Goal: Information Seeking & Learning: Find contact information

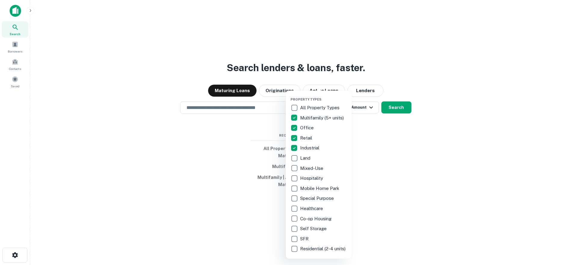
click at [357, 108] on div at bounding box center [283, 132] width 566 height 265
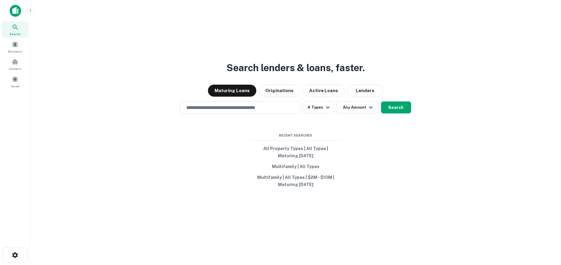
click at [365, 109] on div "Property Types All Property Types Multifamily (5+ units) Office Retail Industri…" at bounding box center [280, 132] width 561 height 265
click at [361, 109] on button "Any Amount" at bounding box center [358, 108] width 42 height 12
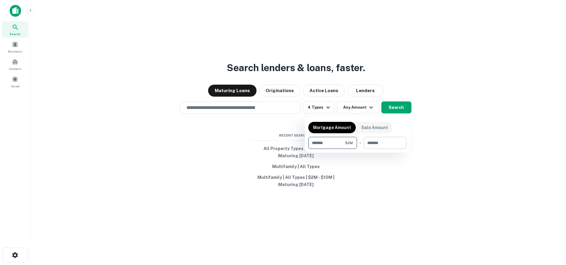
type input "*******"
click at [373, 141] on input "number" at bounding box center [382, 143] width 38 height 12
type input "********"
click at [393, 108] on div at bounding box center [283, 132] width 566 height 265
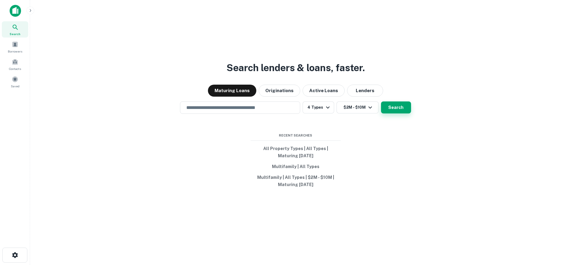
click at [391, 110] on button "Search" at bounding box center [396, 108] width 30 height 12
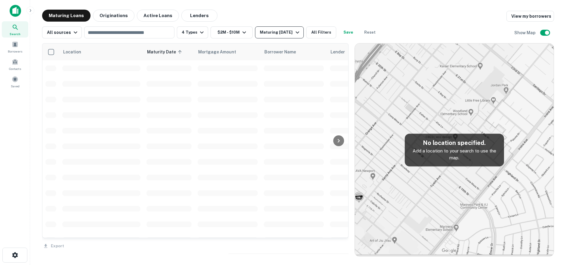
click at [284, 35] on div "Maturing In 1 Year" at bounding box center [280, 32] width 41 height 7
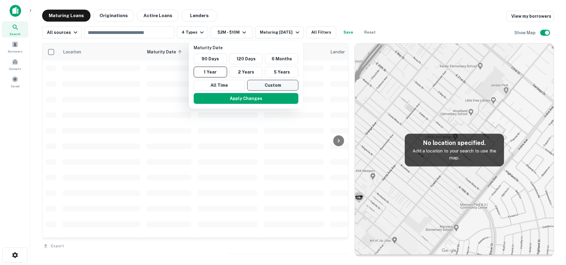
click at [274, 82] on button "Custom" at bounding box center [272, 85] width 51 height 11
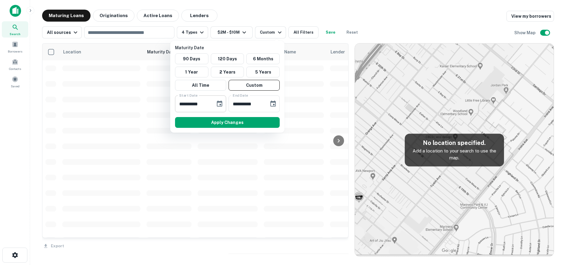
click at [221, 105] on icon "Choose date, selected date is Mar 1, 2025" at bounding box center [219, 104] width 5 height 6
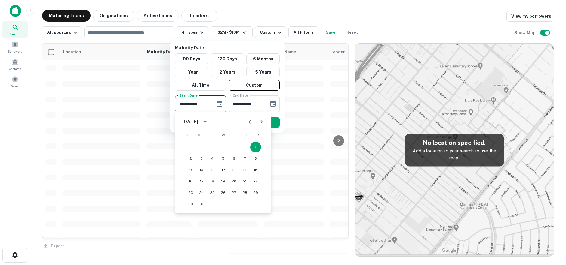
click at [262, 124] on icon "Next month" at bounding box center [261, 121] width 7 height 7
click at [261, 122] on icon "Next month" at bounding box center [261, 121] width 7 height 7
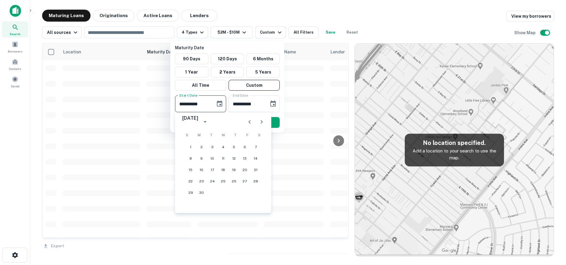
click at [261, 122] on icon "Next month" at bounding box center [261, 121] width 7 height 7
click at [235, 170] on button "18" at bounding box center [233, 170] width 11 height 11
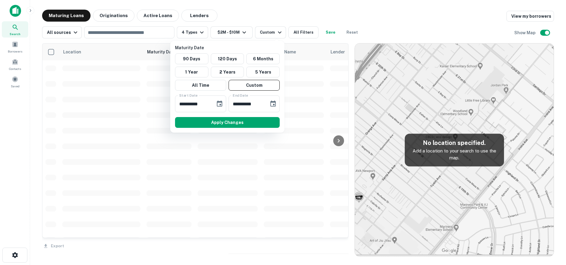
type input "**********"
click at [271, 107] on icon "Choose date, selected date is Aug 28, 2025" at bounding box center [272, 103] width 7 height 7
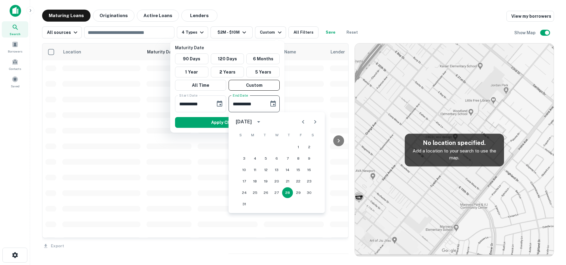
click at [316, 119] on icon "Next month" at bounding box center [314, 121] width 7 height 7
click at [316, 120] on icon "Next month" at bounding box center [314, 121] width 7 height 7
click at [280, 190] on button "31" at bounding box center [276, 193] width 11 height 11
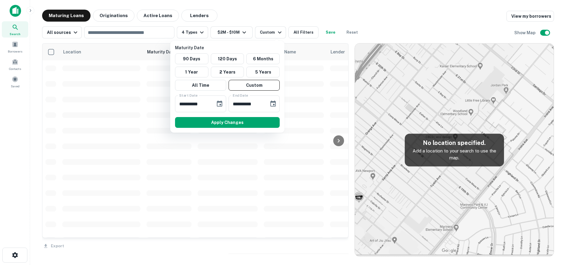
type input "**********"
click at [253, 124] on button "Apply Changes" at bounding box center [227, 122] width 105 height 11
click at [252, 124] on button "Apply Changes" at bounding box center [227, 122] width 105 height 11
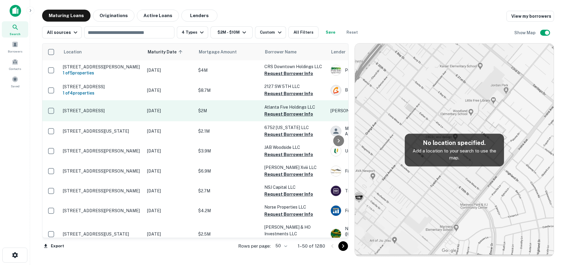
click at [131, 109] on p "[STREET_ADDRESS]" at bounding box center [102, 110] width 78 height 5
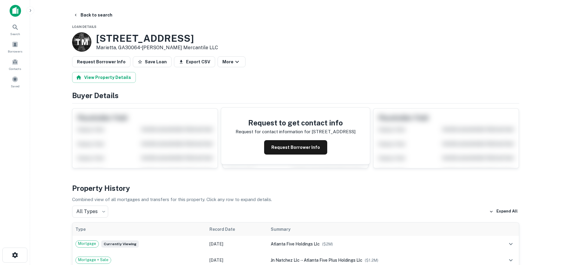
drag, startPoint x: 94, startPoint y: 36, endPoint x: 140, endPoint y: 46, distance: 46.4
click at [140, 46] on div "T M 1115 Powder Springs St Marietta, GA30064 • Taylor Mercantile LLC" at bounding box center [145, 41] width 146 height 19
drag, startPoint x: 139, startPoint y: 45, endPoint x: 132, endPoint y: 49, distance: 7.7
copy div "[STREET_ADDRESS]"
click at [277, 144] on button "Request Borrower Info" at bounding box center [295, 147] width 63 height 14
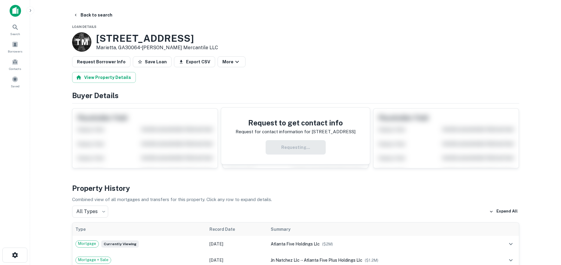
click at [178, 39] on h3 "1115 Powder Springs St" at bounding box center [157, 38] width 122 height 11
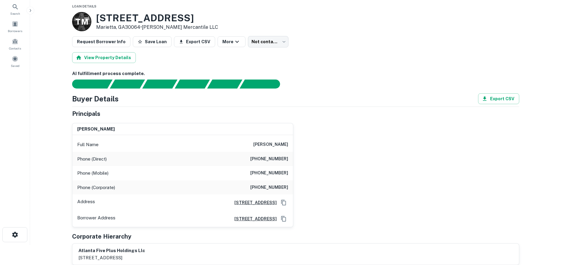
scroll to position [30, 0]
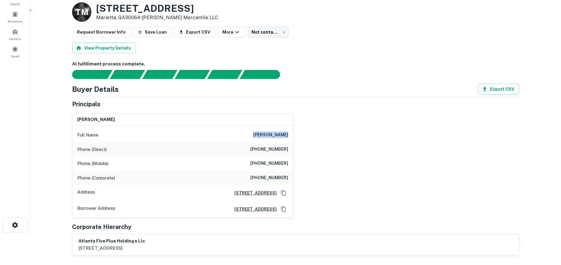
drag, startPoint x: 272, startPoint y: 133, endPoint x: 285, endPoint y: 131, distance: 12.4
click at [286, 131] on div "Full Name rafiq farishta" at bounding box center [182, 135] width 221 height 14
click at [265, 151] on h6 "(678) 423-9829" at bounding box center [269, 149] width 38 height 7
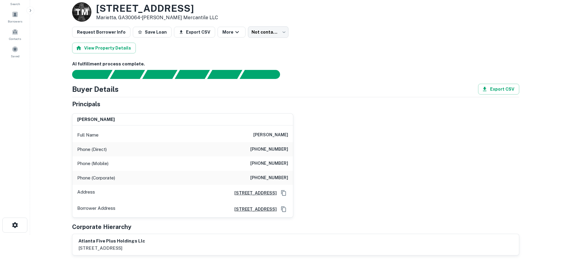
click at [265, 160] on div "Phone (Mobile) (678) 725-8342" at bounding box center [182, 164] width 221 height 14
click at [273, 140] on div "Full Name rafiq farishta" at bounding box center [182, 135] width 221 height 14
drag, startPoint x: 273, startPoint y: 140, endPoint x: 266, endPoint y: 138, distance: 7.4
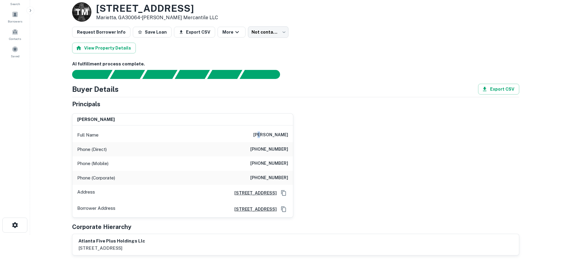
click at [266, 138] on h6 "rafiq farishta" at bounding box center [270, 135] width 35 height 7
click at [262, 158] on div "Phone (Mobile) (678) 725-8342" at bounding box center [182, 164] width 221 height 14
click at [262, 155] on div "Phone (Direct) (678) 423-9829" at bounding box center [182, 149] width 221 height 14
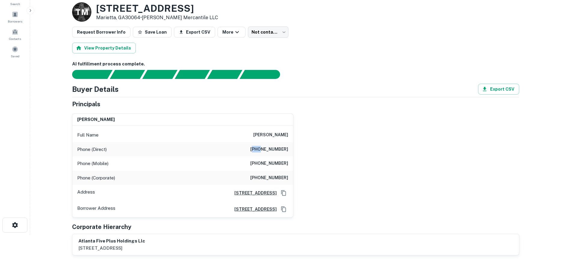
click at [262, 155] on div "Phone (Direct) (678) 423-9829" at bounding box center [182, 149] width 221 height 14
click at [262, 166] on h6 "(678) 725-8342" at bounding box center [269, 163] width 38 height 7
click at [250, 166] on div "Phone (Mobile) (678) 725-8342" at bounding box center [182, 164] width 221 height 14
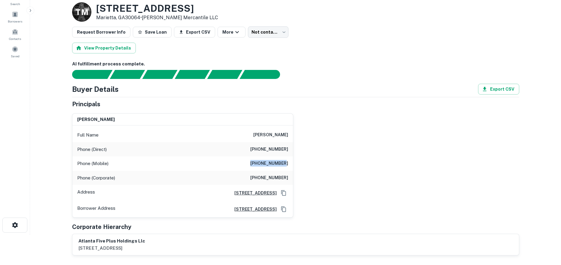
drag, startPoint x: 249, startPoint y: 166, endPoint x: 286, endPoint y: 156, distance: 38.6
click at [286, 160] on div "Phone (Mobile) (678) 725-8342" at bounding box center [182, 164] width 221 height 14
click at [283, 149] on h6 "(678) 423-9829" at bounding box center [269, 149] width 38 height 7
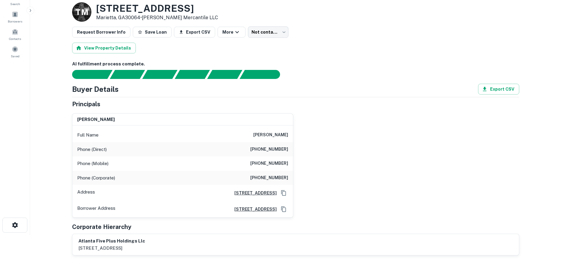
click at [278, 176] on h6 "(770) 788-7113" at bounding box center [269, 178] width 38 height 7
click at [270, 164] on h6 "(678) 725-8342" at bounding box center [269, 163] width 38 height 7
drag, startPoint x: 270, startPoint y: 164, endPoint x: 270, endPoint y: 167, distance: 3.3
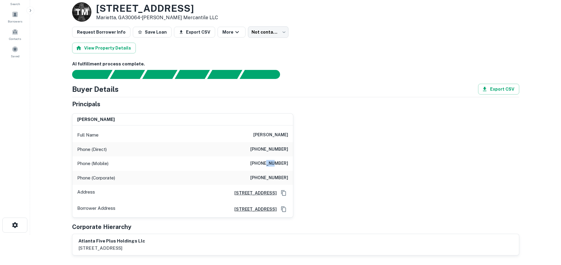
click at [270, 167] on div "Phone (Mobile) (678) 725-8342" at bounding box center [182, 164] width 221 height 14
click at [269, 145] on div "Phone (Direct) (678) 423-9829" at bounding box center [182, 149] width 221 height 14
click at [269, 133] on h6 "rafiq farishta" at bounding box center [270, 135] width 35 height 7
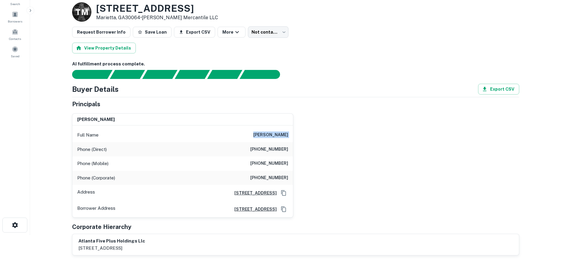
click at [270, 135] on h6 "rafiq farishta" at bounding box center [270, 135] width 35 height 7
click at [278, 135] on h6 "rafiq farishta" at bounding box center [270, 135] width 35 height 7
click at [269, 135] on h6 "rafiq farishta" at bounding box center [270, 135] width 35 height 7
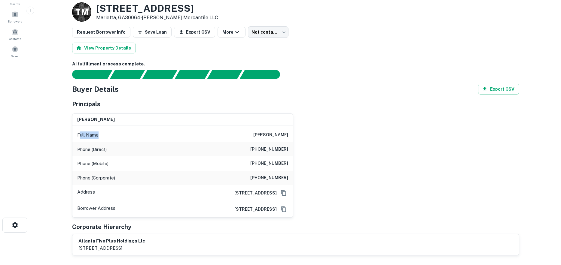
drag, startPoint x: 79, startPoint y: 136, endPoint x: 99, endPoint y: 134, distance: 19.9
click at [99, 134] on div "Full Name rafiq farishta" at bounding box center [182, 135] width 221 height 14
click at [99, 138] on div "Full Name rafiq farishta" at bounding box center [182, 135] width 221 height 14
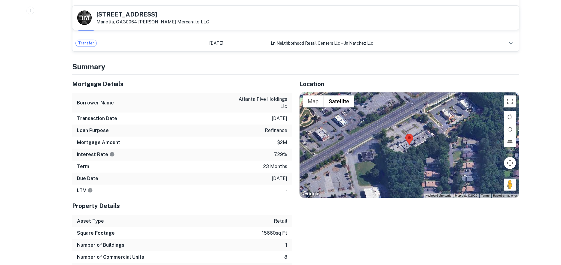
scroll to position [421, 0]
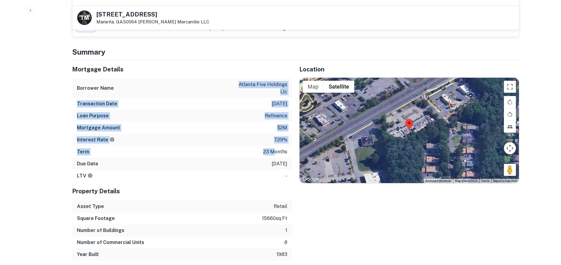
drag, startPoint x: 252, startPoint y: 91, endPoint x: 278, endPoint y: 160, distance: 74.7
click at [275, 157] on div "Mortgage Details Borrower Name atlanta five holdings llc Transaction Date 1/2/2…" at bounding box center [182, 121] width 220 height 122
drag, startPoint x: 287, startPoint y: 162, endPoint x: 245, endPoint y: 87, distance: 86.0
click at [245, 87] on div "Mortgage Details Borrower Name atlanta five holdings llc Transaction Date 1/2/2…" at bounding box center [182, 121] width 220 height 122
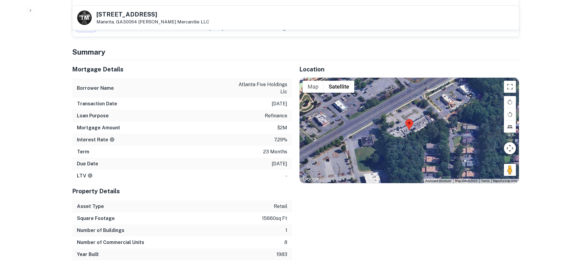
click at [242, 87] on p "atlanta five holdings llc" at bounding box center [260, 88] width 54 height 14
click at [265, 109] on div "Transaction Date 1/2/2024" at bounding box center [182, 104] width 220 height 12
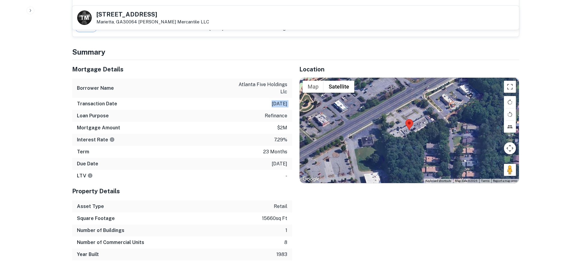
click at [265, 109] on div "Transaction Date 1/2/2024" at bounding box center [182, 104] width 220 height 12
click at [273, 124] on div "Mortgage Amount $2m" at bounding box center [182, 128] width 220 height 12
click at [276, 139] on p "7.29%" at bounding box center [280, 139] width 13 height 7
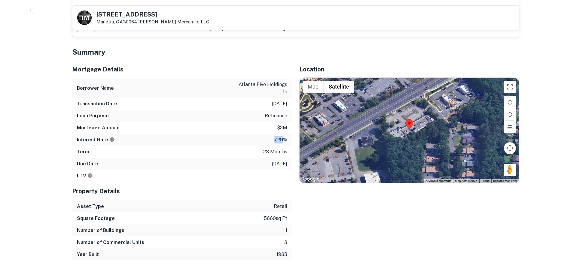
click at [276, 139] on p "7.29%" at bounding box center [280, 139] width 13 height 7
click at [270, 154] on p "23 months" at bounding box center [275, 151] width 24 height 7
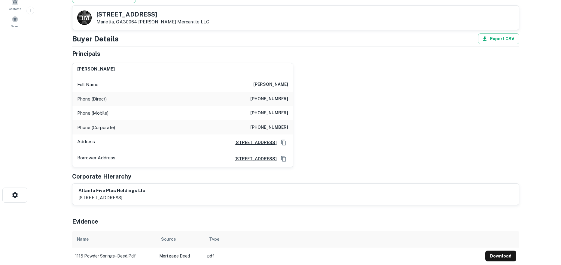
scroll to position [0, 0]
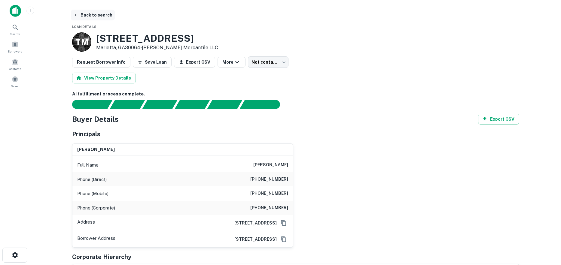
click at [81, 10] on button "Back to search" at bounding box center [93, 15] width 44 height 11
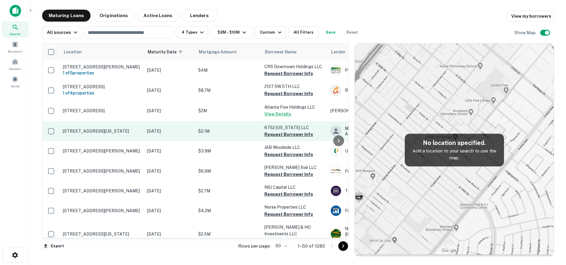
click at [121, 137] on td "[STREET_ADDRESS][US_STATE]" at bounding box center [102, 131] width 84 height 20
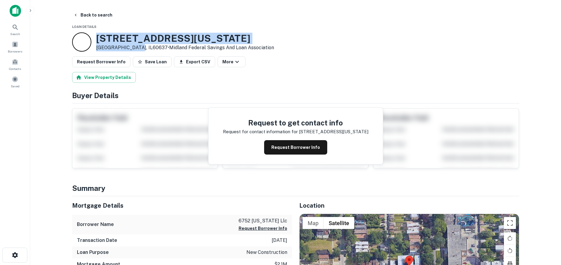
drag, startPoint x: 96, startPoint y: 40, endPoint x: 136, endPoint y: 48, distance: 40.8
click at [136, 48] on div "6752 S MICHIGAN AVE # 54 Chicago, IL60637 • Midland Federal Savings And Loan As…" at bounding box center [173, 41] width 202 height 19
copy div "6752 S MICHIGAN AVE # 54 Chicago, IL60637"
click at [303, 151] on button "Request Borrower Info" at bounding box center [295, 147] width 63 height 14
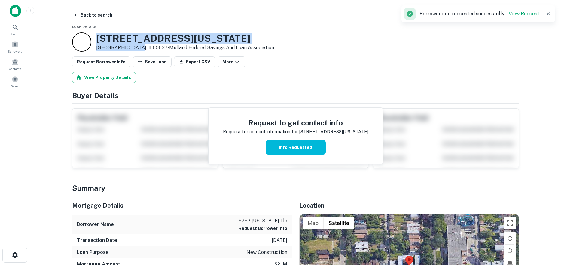
click at [185, 39] on h3 "6752 S MICHIGAN AVE # 54" at bounding box center [185, 38] width 178 height 11
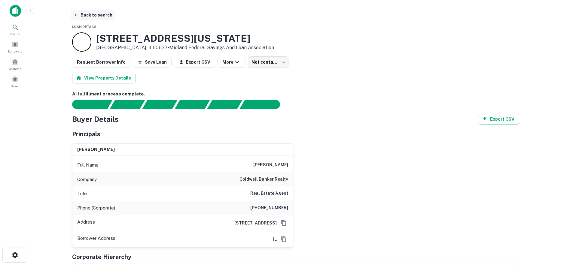
click at [95, 19] on button "Back to search" at bounding box center [93, 15] width 44 height 11
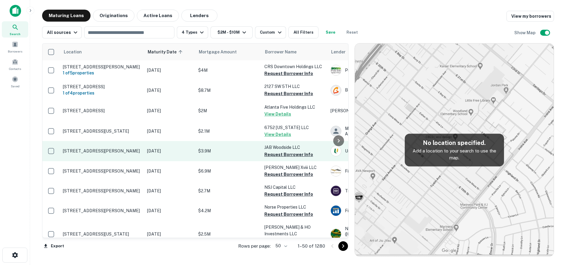
click at [146, 157] on td "[DATE]" at bounding box center [169, 151] width 51 height 20
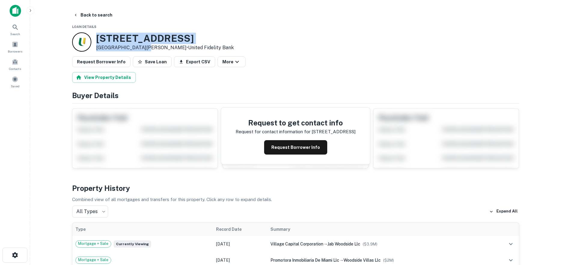
drag, startPoint x: 95, startPoint y: 39, endPoint x: 142, endPoint y: 50, distance: 48.8
click at [142, 50] on div "515 Van Buren St Fort Myers, FL33916 • United Fidelity Bank" at bounding box center [153, 41] width 162 height 19
copy div "[STREET_ADDRESS][PERSON_NAME]"
click at [89, 13] on button "Back to search" at bounding box center [93, 15] width 44 height 11
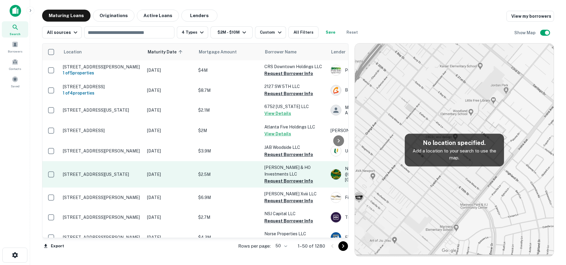
click at [134, 174] on p "[STREET_ADDRESS][US_STATE]" at bounding box center [102, 174] width 78 height 5
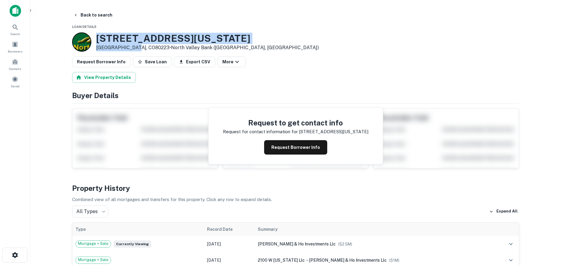
drag, startPoint x: 112, startPoint y: 44, endPoint x: 135, endPoint y: 49, distance: 24.4
click at [135, 49] on div "2100 W Mississippi Ave Denver, CO80223 • North Valley Bank (thornton, CO)" at bounding box center [195, 41] width 247 height 19
copy div "[STREET_ADDRESS][US_STATE]"
click at [302, 145] on button "Request Borrower Info" at bounding box center [295, 147] width 63 height 14
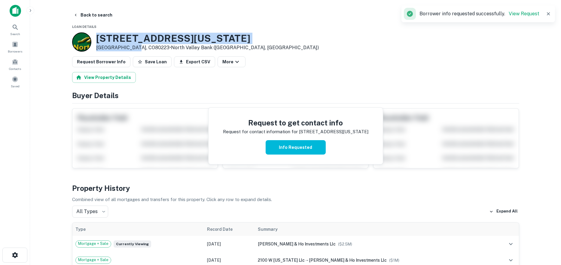
click at [133, 37] on h3 "2100 W Mississippi Ave" at bounding box center [207, 38] width 223 height 11
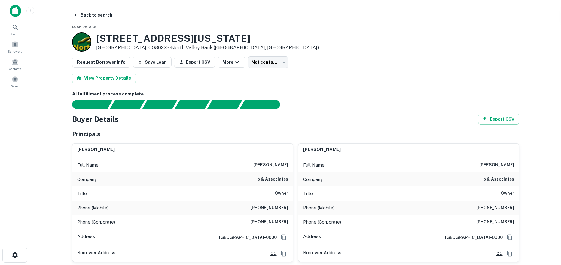
click at [266, 181] on h6 "ho & associates" at bounding box center [272, 179] width 34 height 7
copy h6 "ho & associates"
click at [92, 12] on button "Back to search" at bounding box center [93, 15] width 44 height 11
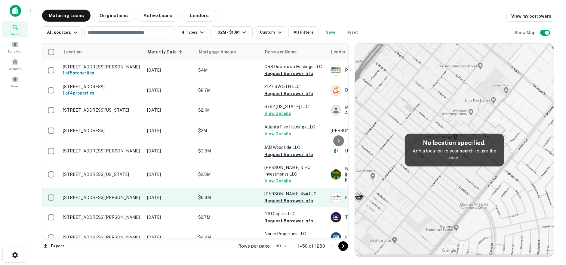
click at [121, 195] on p "[STREET_ADDRESS][PERSON_NAME]" at bounding box center [102, 197] width 78 height 5
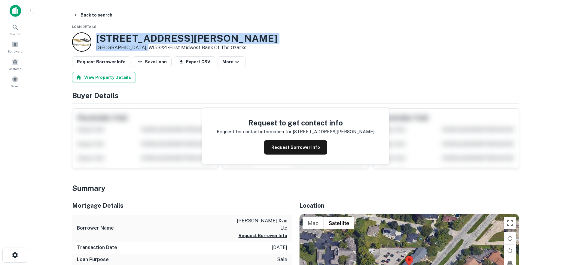
drag, startPoint x: 95, startPoint y: 38, endPoint x: 144, endPoint y: 50, distance: 49.9
click at [144, 50] on div "3760 W Loomis Rd Milwaukee, WI53221 • First Midwest Bank Of The Ozarks" at bounding box center [174, 41] width 205 height 19
copy div "[STREET_ADDRESS][PERSON_NAME]"
click at [98, 17] on button "Back to search" at bounding box center [93, 15] width 44 height 11
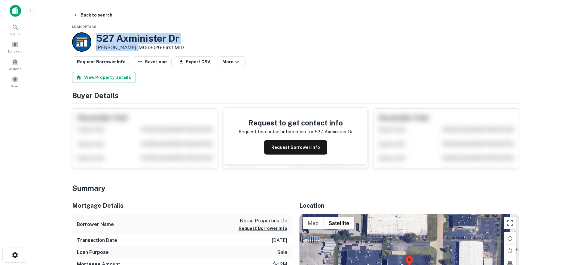
drag, startPoint x: 108, startPoint y: 39, endPoint x: 136, endPoint y: 49, distance: 28.8
click at [136, 49] on div "527 Axminister Dr Fenton, MO63026 • First MID" at bounding box center [128, 41] width 112 height 19
click at [103, 17] on button "Back to search" at bounding box center [93, 15] width 44 height 11
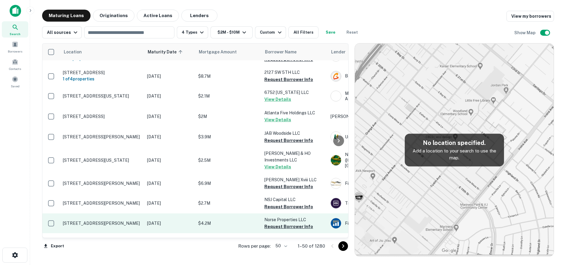
scroll to position [30, 0]
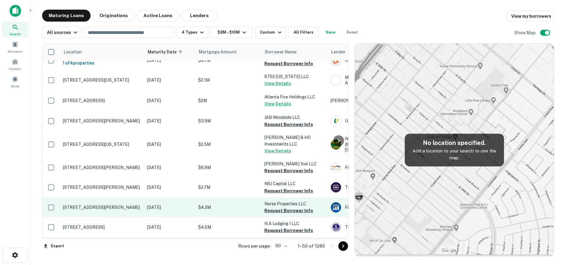
click at [123, 205] on p "[STREET_ADDRESS][PERSON_NAME]" at bounding box center [102, 207] width 78 height 5
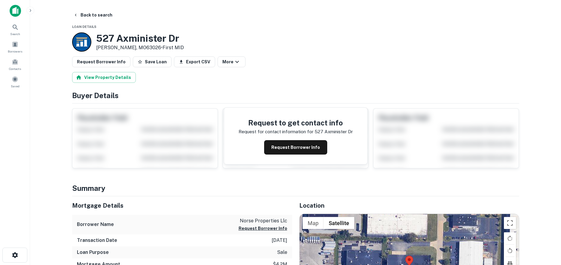
click at [84, 8] on main "Back to search Loan Details 527 Axminister Dr Fenton, MO63026 • First MID Reque…" at bounding box center [295, 132] width 531 height 265
click at [91, 17] on button "Back to search" at bounding box center [93, 15] width 44 height 11
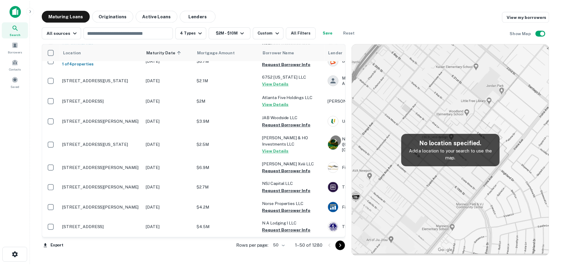
scroll to position [60, 0]
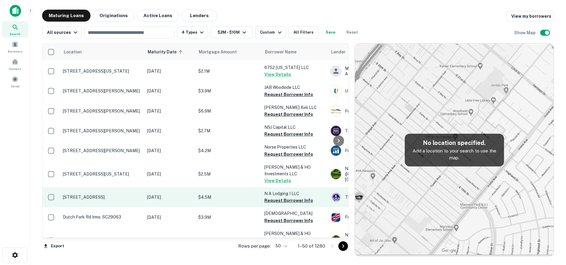
click at [137, 195] on p "[STREET_ADDRESS]" at bounding box center [102, 197] width 78 height 5
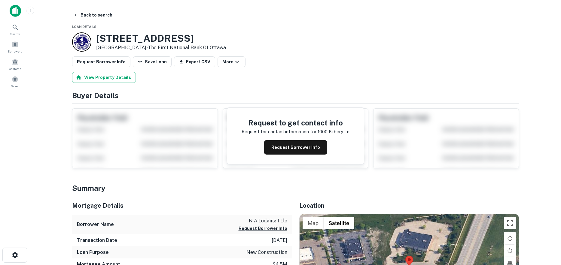
drag, startPoint x: 96, startPoint y: 35, endPoint x: 146, endPoint y: 48, distance: 52.4
click at [146, 48] on div "1000 Kilbery Ln North Aurora, IL60542 • The First National Bank Of Ottawa" at bounding box center [149, 41] width 154 height 19
copy div "[STREET_ADDRESS]"
click at [275, 150] on button "Request Borrower Info" at bounding box center [295, 147] width 63 height 14
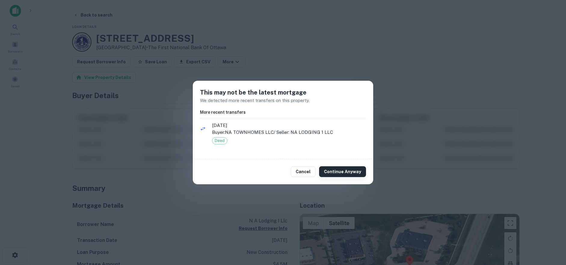
click at [341, 172] on button "Continue Anyway" at bounding box center [342, 172] width 47 height 11
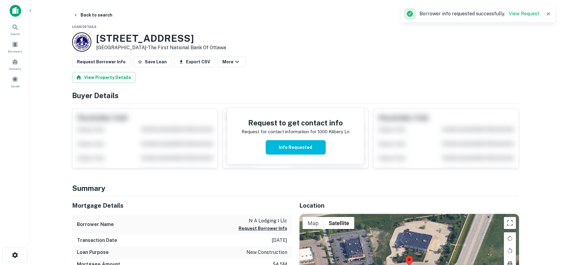
click at [145, 40] on h3 "1000 Kilbery Ln" at bounding box center [161, 38] width 130 height 11
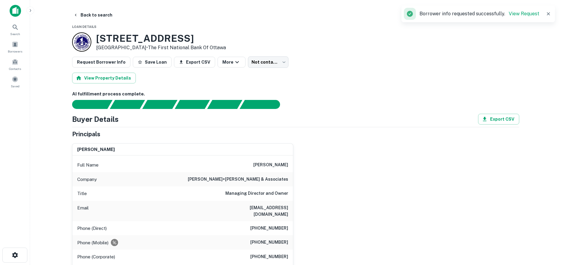
click at [256, 178] on h6 "philip+rae & associates" at bounding box center [238, 179] width 100 height 7
click at [256, 179] on h6 "philip+rae & associates" at bounding box center [238, 179] width 100 height 7
copy h6 "philip+rae & associates"
click at [264, 170] on div "Full Name philip marrone" at bounding box center [182, 165] width 221 height 14
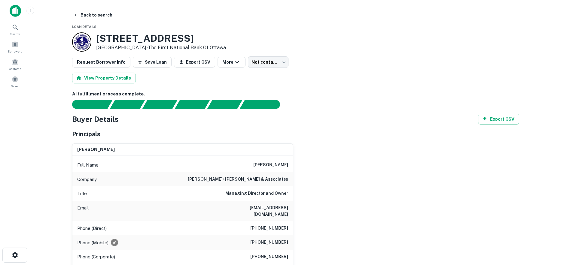
scroll to position [30, 0]
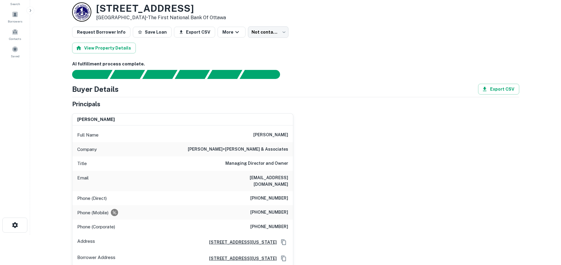
click at [274, 191] on div "Phone (Direct) (630) 505-3622" at bounding box center [182, 198] width 221 height 14
copy h6 "(630) 505-3622"
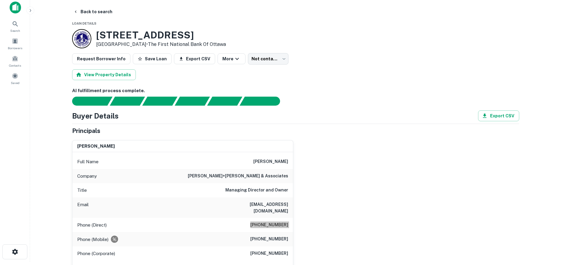
scroll to position [0, 0]
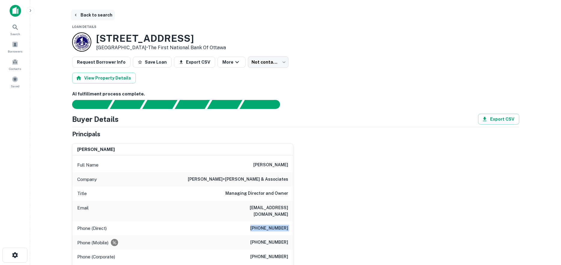
click at [88, 16] on button "Back to search" at bounding box center [93, 15] width 44 height 11
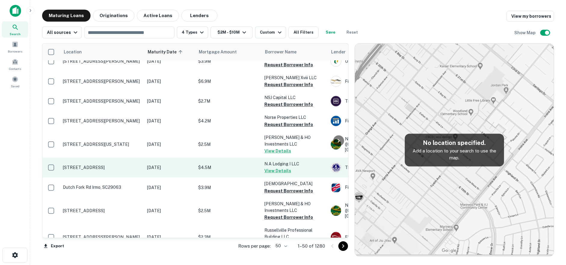
scroll to position [90, 0]
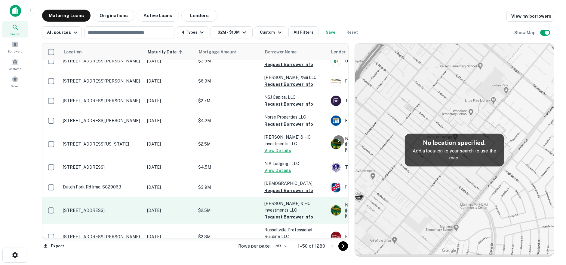
click at [128, 208] on p "[STREET_ADDRESS]" at bounding box center [102, 210] width 78 height 5
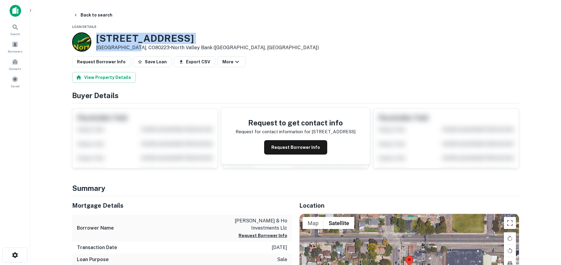
drag, startPoint x: 93, startPoint y: 36, endPoint x: 134, endPoint y: 46, distance: 42.1
click at [134, 46] on div "1120 S Zuni St Denver, CO80223 • North Valley Bank (thornton, CO)" at bounding box center [195, 41] width 247 height 19
click at [96, 15] on button "Back to search" at bounding box center [93, 15] width 44 height 11
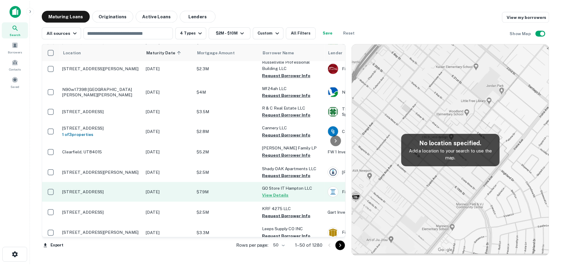
scroll to position [301, 0]
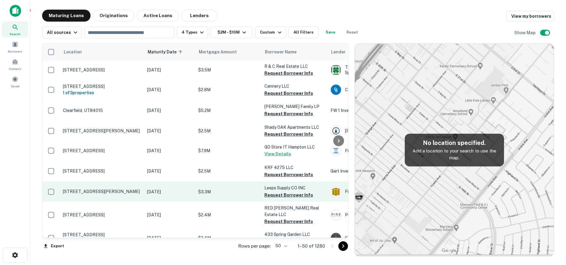
click at [112, 189] on p "[STREET_ADDRESS][PERSON_NAME]" at bounding box center [102, 191] width 78 height 5
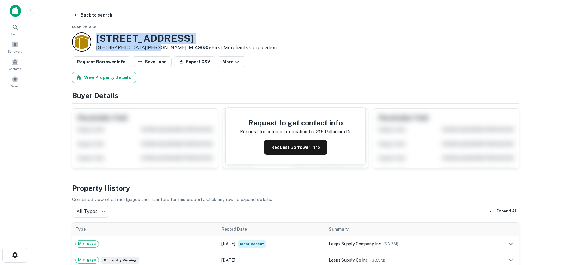
drag, startPoint x: 97, startPoint y: 38, endPoint x: 148, endPoint y: 47, distance: 51.6
click at [148, 47] on div "215 Palladium Dr Saint Joseph, MI49085 • First Merchants Corporation" at bounding box center [186, 42] width 181 height 19
copy div "[STREET_ADDRESS][PERSON_NAME]"
click at [312, 152] on button "Request Borrower Info" at bounding box center [295, 147] width 63 height 14
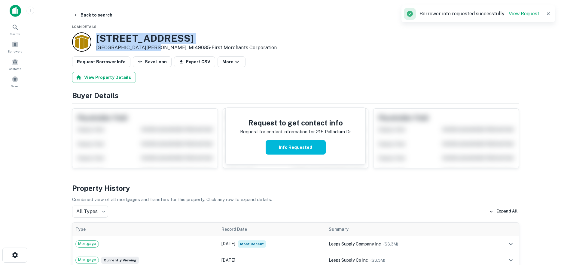
click at [127, 41] on h3 "215 Palladium Dr" at bounding box center [186, 38] width 181 height 11
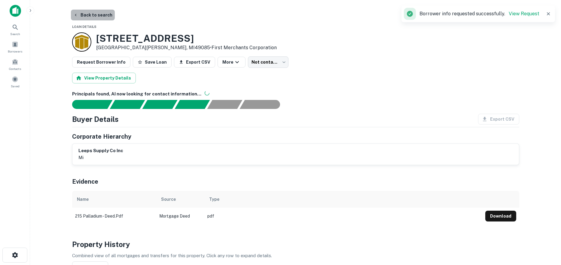
click at [92, 14] on button "Back to search" at bounding box center [93, 15] width 44 height 11
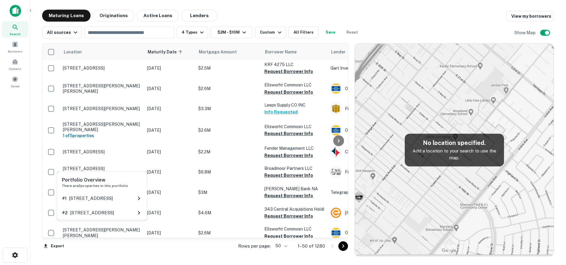
scroll to position [451, 0]
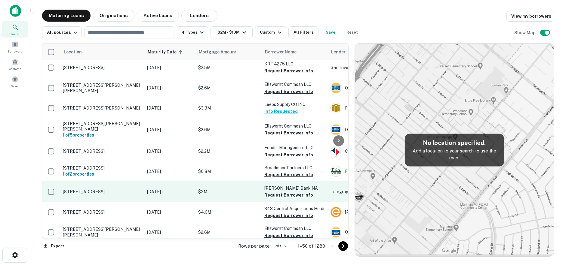
click at [160, 189] on p "[DATE]" at bounding box center [169, 192] width 45 height 7
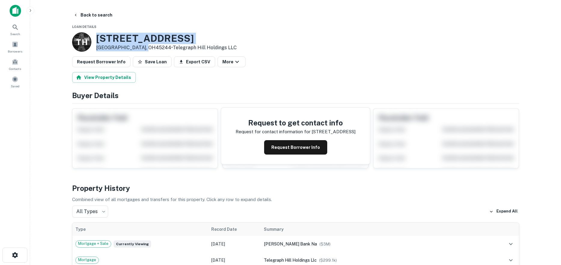
drag, startPoint x: 95, startPoint y: 34, endPoint x: 142, endPoint y: 47, distance: 48.7
click at [142, 47] on div "T H [STREET_ADDRESS] • Telegraph Hill Holdings LLC" at bounding box center [154, 41] width 165 height 19
copy div "[STREET_ADDRESS]"
click at [92, 18] on button "Back to search" at bounding box center [93, 15] width 44 height 11
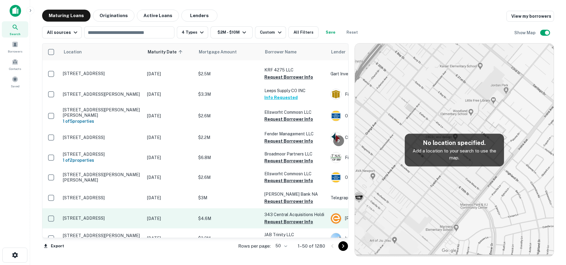
scroll to position [481, 0]
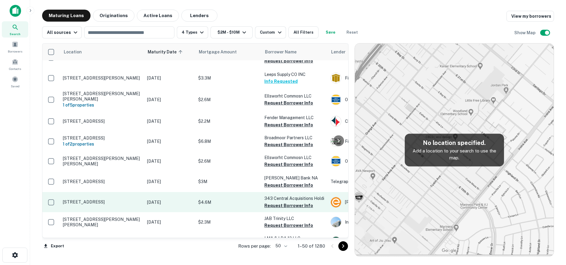
click at [126, 200] on p "[STREET_ADDRESS]" at bounding box center [102, 202] width 78 height 5
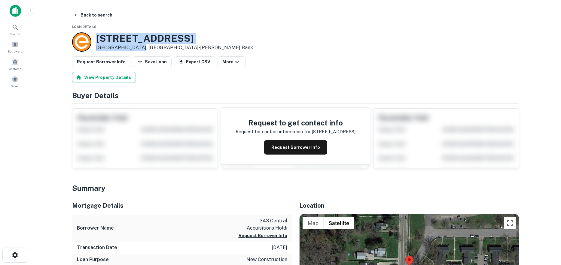
drag, startPoint x: 95, startPoint y: 37, endPoint x: 139, endPoint y: 47, distance: 44.7
click at [139, 47] on div "[STREET_ADDRESS] • [PERSON_NAME] Bank" at bounding box center [162, 41] width 181 height 19
drag, startPoint x: 108, startPoint y: 46, endPoint x: 111, endPoint y: 45, distance: 3.1
copy div "[STREET_ADDRESS]"
click at [95, 12] on button "Back to search" at bounding box center [93, 15] width 44 height 11
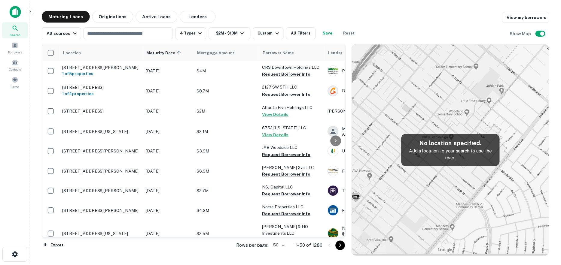
scroll to position [481, 0]
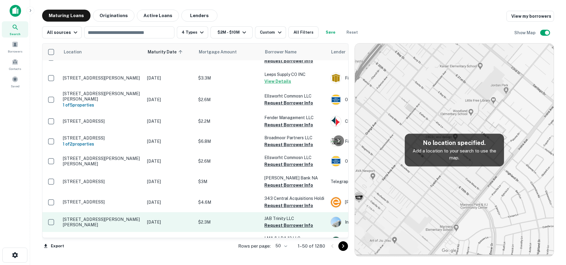
click at [135, 217] on p "[STREET_ADDRESS][PERSON_NAME][PERSON_NAME]" at bounding box center [102, 222] width 78 height 11
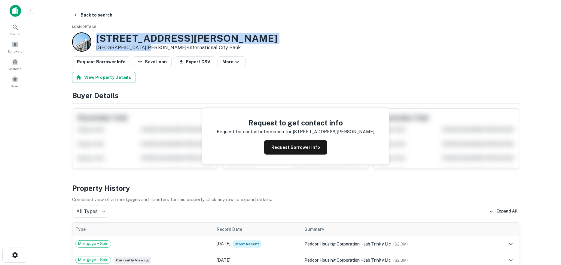
drag, startPoint x: 98, startPoint y: 41, endPoint x: 143, endPoint y: 49, distance: 45.5
click at [143, 49] on div "[STREET_ADDRESS][PERSON_NAME][PERSON_NAME] • International City Bank" at bounding box center [186, 42] width 181 height 19
copy div "[STREET_ADDRESS][PERSON_NAME][PERSON_NAME]"
click at [287, 148] on button "Request Borrower Info" at bounding box center [295, 147] width 63 height 14
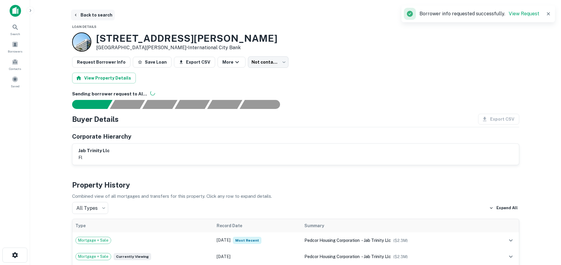
click at [102, 18] on button "Back to search" at bounding box center [93, 15] width 44 height 11
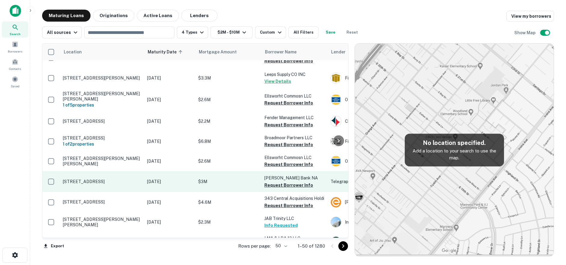
scroll to position [511, 0]
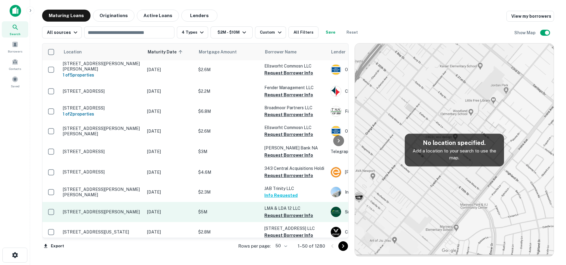
click at [137, 209] on p "[STREET_ADDRESS][PERSON_NAME]" at bounding box center [102, 211] width 78 height 5
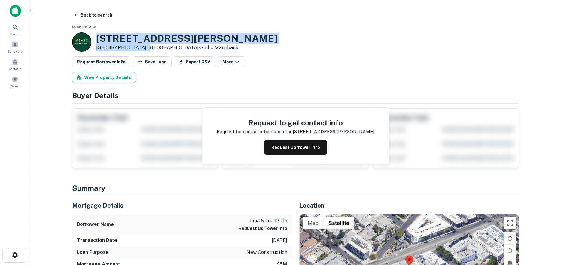
drag, startPoint x: 97, startPoint y: 37, endPoint x: 147, endPoint y: 48, distance: 51.4
click at [147, 48] on div "12416 Santa Monica Blvd Los Angeles, CA90025 • Smbc Manubank" at bounding box center [186, 42] width 181 height 19
copy div "[STREET_ADDRESS][PERSON_NAME]"
click at [94, 17] on button "Back to search" at bounding box center [93, 15] width 44 height 11
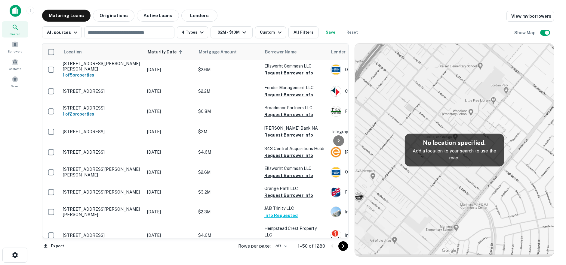
scroll to position [541, 0]
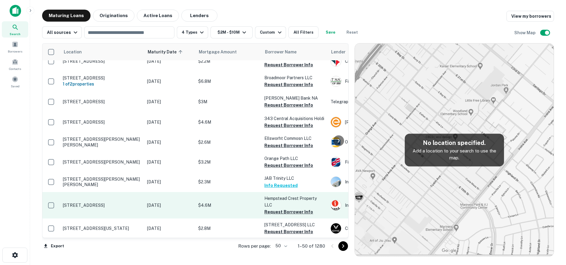
click at [115, 203] on p "[STREET_ADDRESS]" at bounding box center [102, 205] width 78 height 5
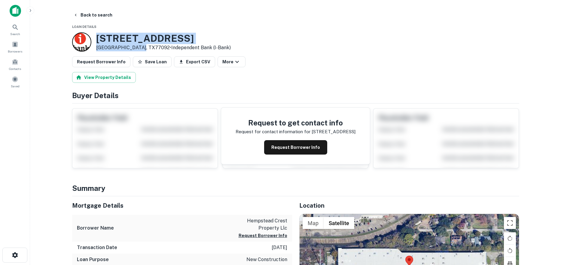
drag, startPoint x: 108, startPoint y: 40, endPoint x: 139, endPoint y: 51, distance: 33.5
click at [139, 51] on div "11850 Hempstead Rd Houston, TX77092 • Independent Bank (i-bank)" at bounding box center [151, 41] width 159 height 19
copy div "[STREET_ADDRESS]"
click at [93, 18] on button "Back to search" at bounding box center [93, 15] width 44 height 11
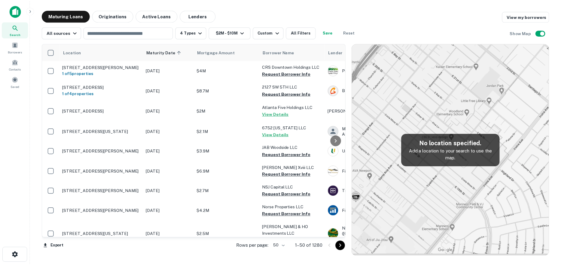
scroll to position [541, 0]
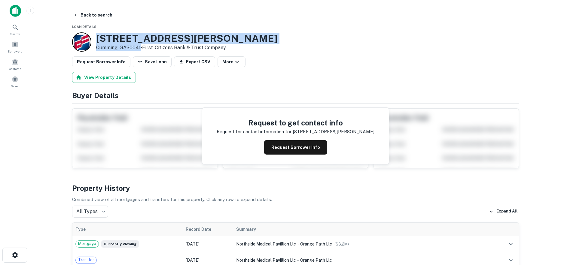
drag, startPoint x: 96, startPoint y: 39, endPoint x: 141, endPoint y: 50, distance: 45.7
click at [141, 50] on div "935 Buford Rd Cumming, GA30041 • First-citizens Bank & Trust Company" at bounding box center [186, 42] width 181 height 19
copy div "[STREET_ADDRESS][PERSON_NAME]"
click at [288, 151] on button "Request Borrower Info" at bounding box center [295, 147] width 63 height 14
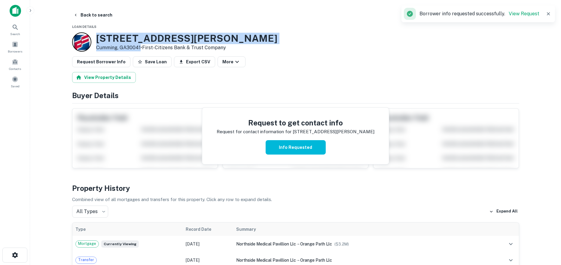
click at [146, 36] on h3 "935 Buford Rd" at bounding box center [186, 38] width 181 height 11
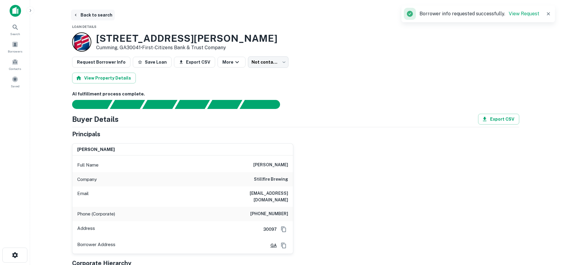
click at [94, 18] on button "Back to search" at bounding box center [93, 15] width 44 height 11
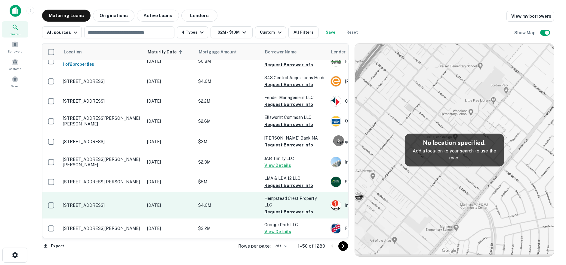
scroll to position [571, 0]
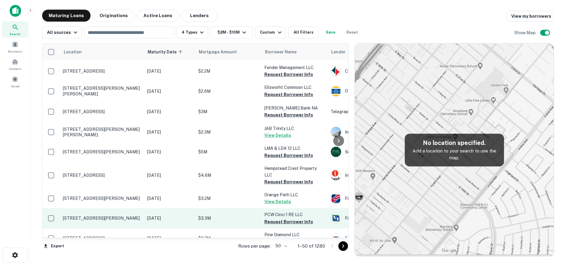
click at [93, 216] on p "[STREET_ADDRESS][PERSON_NAME]" at bounding box center [102, 218] width 78 height 5
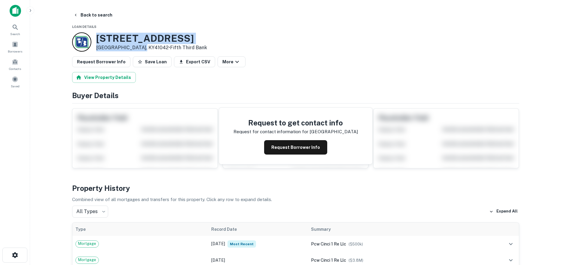
drag, startPoint x: 113, startPoint y: 41, endPoint x: 139, endPoint y: 50, distance: 27.1
click at [139, 50] on div "7600 Burlington Pike Florence, KY41042 • Fifth Third Bank" at bounding box center [139, 41] width 135 height 19
click at [292, 148] on button "Request Borrower Info" at bounding box center [295, 147] width 63 height 14
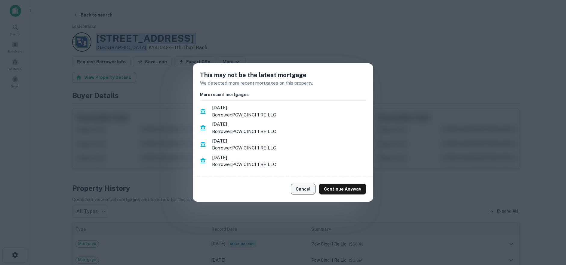
click at [310, 188] on button "Cancel" at bounding box center [303, 189] width 25 height 11
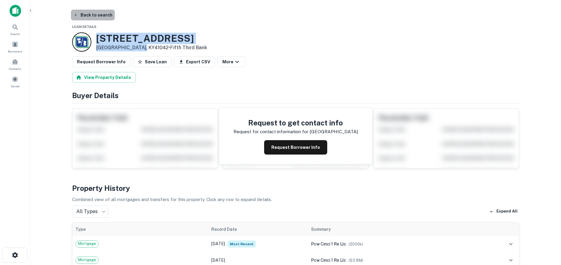
click at [101, 15] on button "Back to search" at bounding box center [93, 15] width 44 height 11
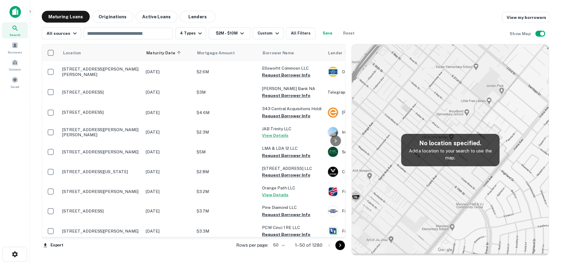
scroll to position [601, 0]
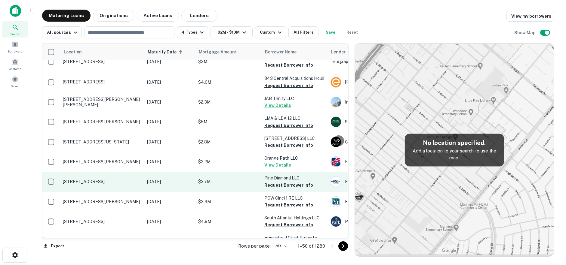
click at [122, 179] on p "[STREET_ADDRESS]" at bounding box center [102, 181] width 78 height 5
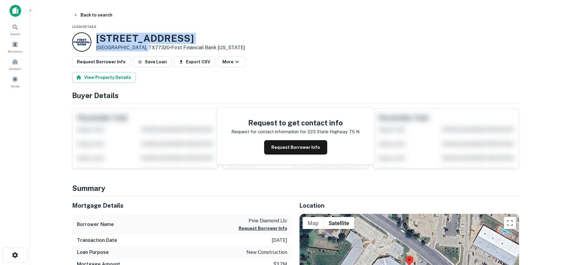
drag, startPoint x: 96, startPoint y: 39, endPoint x: 142, endPoint y: 49, distance: 46.6
click at [142, 49] on div "223 State Highway 75 N Huntsville, TX77320 • First Financial Bank Texas" at bounding box center [170, 42] width 149 height 19
copy div "[STREET_ADDRESS]"
click at [83, 13] on button "Back to search" at bounding box center [93, 15] width 44 height 11
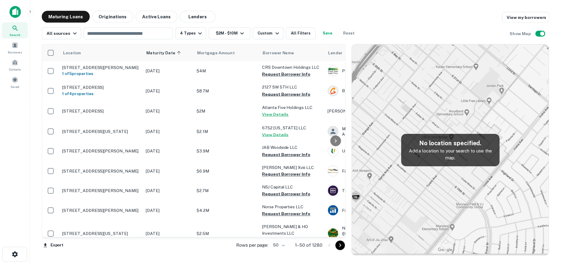
scroll to position [601, 0]
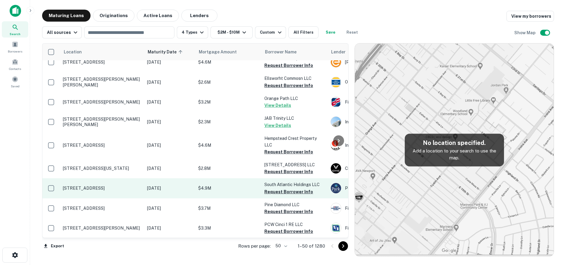
click at [118, 186] on p "[STREET_ADDRESS]" at bounding box center [102, 188] width 78 height 5
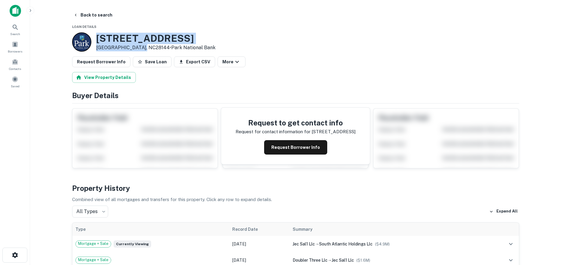
drag, startPoint x: 98, startPoint y: 39, endPoint x: 140, endPoint y: 47, distance: 42.9
click at [140, 47] on div "615 Industrial Ave Salisbury, NC28144 • Park National Bank" at bounding box center [155, 42] width 119 height 19
copy div "[STREET_ADDRESS]"
click at [292, 154] on button "Request Borrower Info" at bounding box center [295, 147] width 63 height 14
click at [140, 36] on h3 "615 Industrial Ave" at bounding box center [155, 38] width 119 height 11
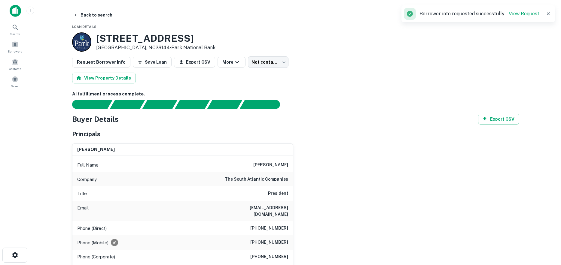
scroll to position [30, 0]
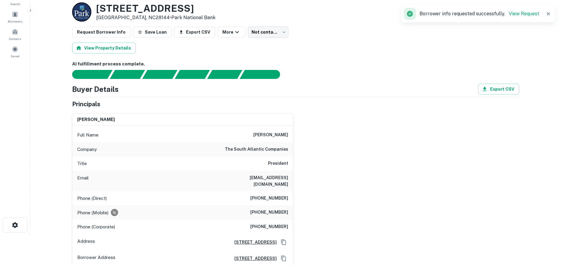
click at [267, 151] on h6 "the south atlantic companies" at bounding box center [256, 149] width 63 height 7
drag, startPoint x: 267, startPoint y: 151, endPoint x: 262, endPoint y: 151, distance: 4.8
click at [262, 151] on h6 "the south atlantic companies" at bounding box center [256, 149] width 63 height 7
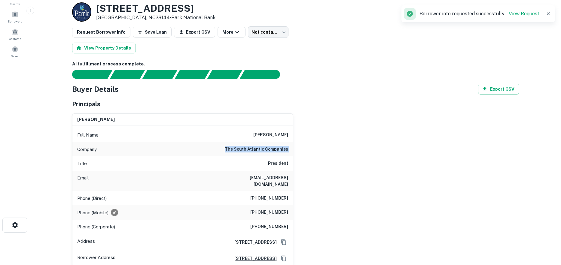
click at [262, 151] on h6 "the south atlantic companies" at bounding box center [256, 149] width 63 height 7
copy h6 "the south atlantic companies"
click at [244, 148] on h6 "the south atlantic companies" at bounding box center [256, 149] width 63 height 7
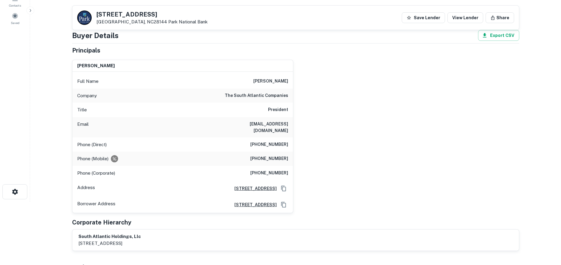
scroll to position [60, 0]
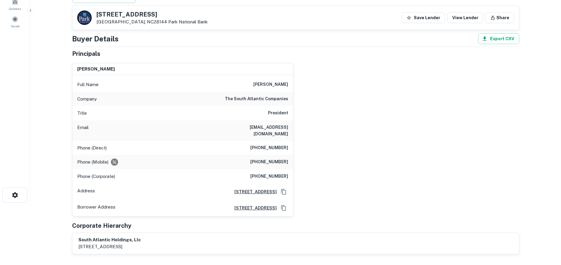
drag, startPoint x: 249, startPoint y: 130, endPoint x: 304, endPoint y: 131, distance: 55.0
click at [304, 131] on div "james g. rucker Full Name james g. rucker Company the south atlantic companies …" at bounding box center [293, 137] width 452 height 158
click at [287, 136] on h6 "jrucker@southatlanticcompanies.com" at bounding box center [252, 130] width 72 height 13
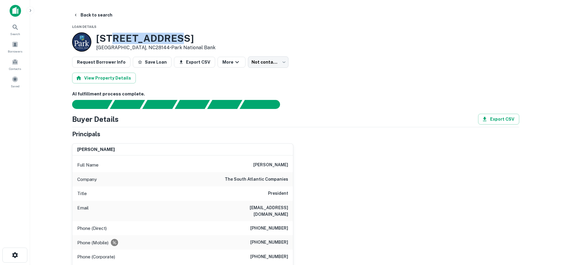
drag, startPoint x: 114, startPoint y: 39, endPoint x: 159, endPoint y: 37, distance: 45.1
click at [159, 37] on h3 "615 Industrial Ave" at bounding box center [155, 38] width 119 height 11
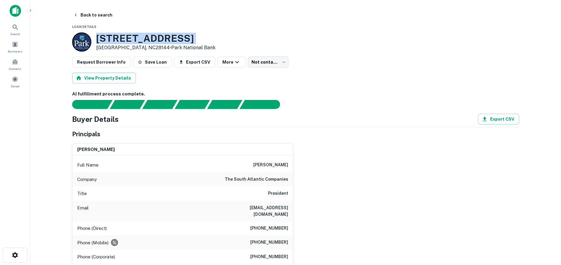
click at [159, 37] on h3 "615 Industrial Ave" at bounding box center [155, 38] width 119 height 11
click at [130, 45] on p "Salisbury, NC28144 • Park National Bank" at bounding box center [155, 47] width 119 height 7
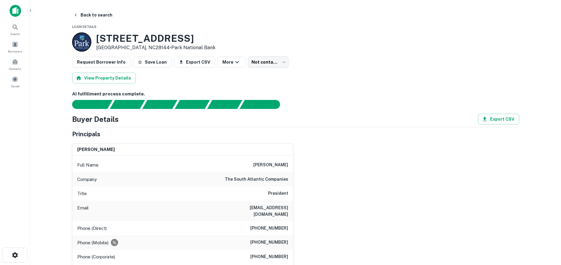
click at [130, 42] on h3 "615 Industrial Ave" at bounding box center [155, 38] width 119 height 11
click at [269, 240] on h6 "(336) 324-8887" at bounding box center [269, 242] width 38 height 7
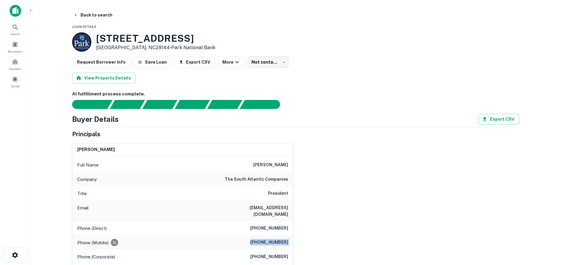
click at [269, 240] on h6 "(336) 324-8887" at bounding box center [269, 242] width 38 height 7
copy h6 "(336) 324-8887"
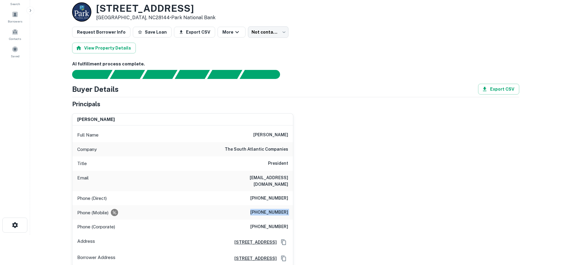
click at [275, 201] on h6 "(336) 621-7359" at bounding box center [269, 198] width 38 height 7
click at [332, 210] on div "james g. rucker Full Name james g. rucker Company the south atlantic companies …" at bounding box center [293, 188] width 452 height 158
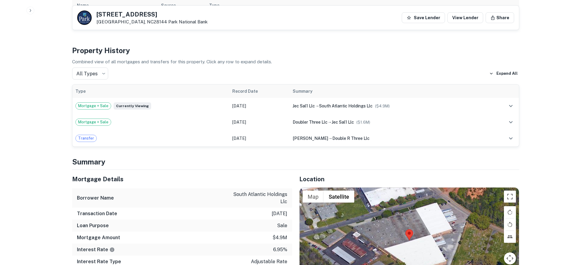
scroll to position [0, 0]
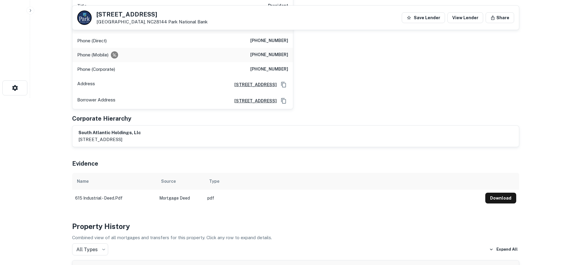
drag, startPoint x: 324, startPoint y: 127, endPoint x: 324, endPoint y: 130, distance: 3.3
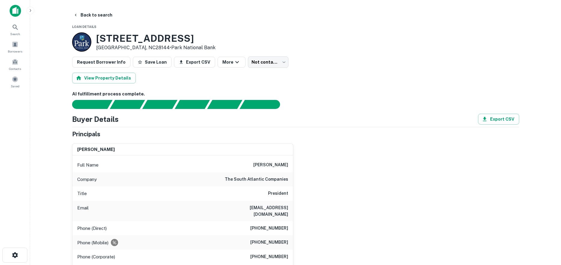
click at [275, 230] on h6 "(336) 621-7359" at bounding box center [269, 228] width 38 height 7
drag, startPoint x: 275, startPoint y: 230, endPoint x: 262, endPoint y: 258, distance: 31.2
click at [262, 258] on h6 "(336) 451-0472" at bounding box center [269, 257] width 38 height 7
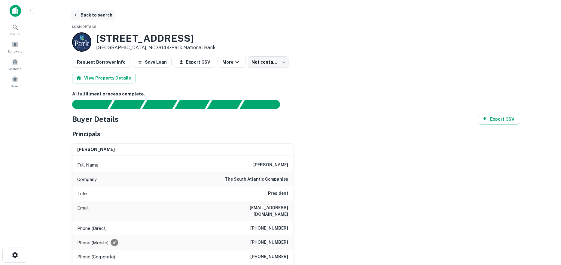
click at [98, 20] on button "Back to search" at bounding box center [93, 15] width 44 height 11
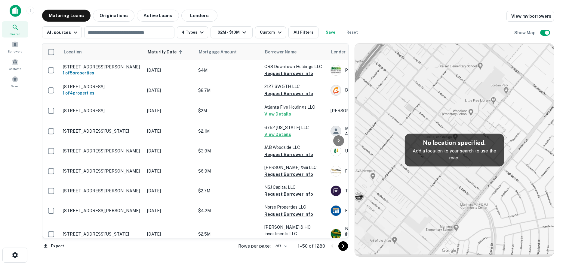
scroll to position [601, 0]
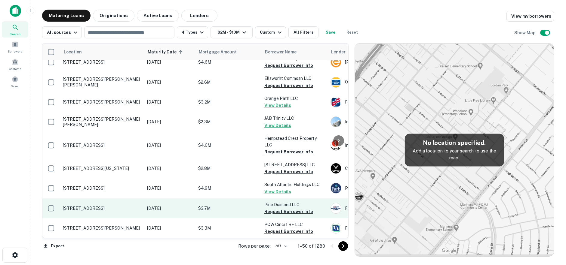
click at [138, 206] on p "[STREET_ADDRESS]" at bounding box center [102, 208] width 78 height 5
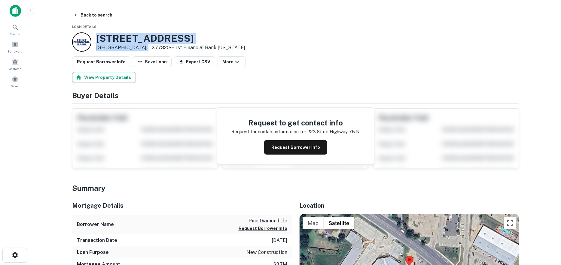
drag, startPoint x: 106, startPoint y: 38, endPoint x: 141, endPoint y: 48, distance: 35.7
click at [141, 48] on div "[STREET_ADDRESS] • First Financial Bank [US_STATE]" at bounding box center [158, 41] width 173 height 19
click at [96, 15] on button "Back to search" at bounding box center [93, 15] width 44 height 11
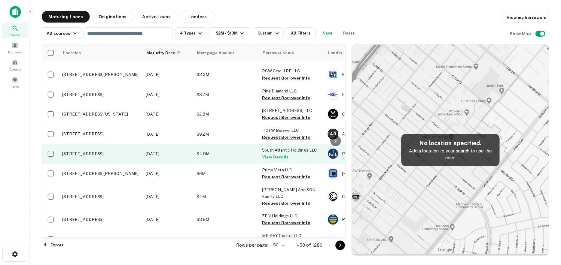
scroll to position [721, 0]
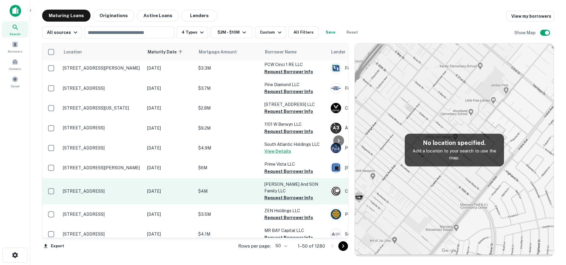
click at [124, 178] on td "[STREET_ADDRESS]" at bounding box center [102, 191] width 84 height 26
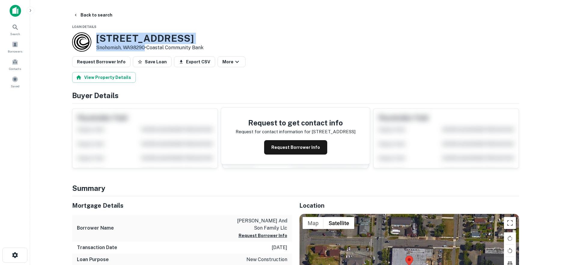
drag, startPoint x: 95, startPoint y: 36, endPoint x: 145, endPoint y: 48, distance: 51.5
click at [145, 48] on div "[STREET_ADDRESS] • Coastal Community Bank" at bounding box center [137, 41] width 131 height 19
click at [309, 148] on button "Request Borrower Info" at bounding box center [295, 147] width 63 height 14
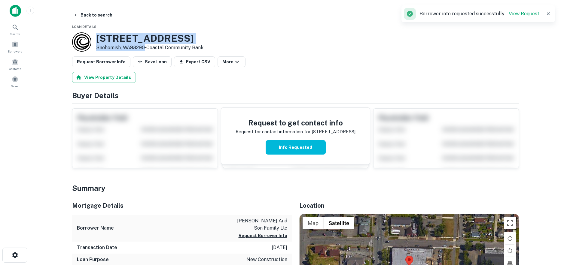
click at [126, 39] on h3 "[STREET_ADDRESS]" at bounding box center [149, 38] width 107 height 11
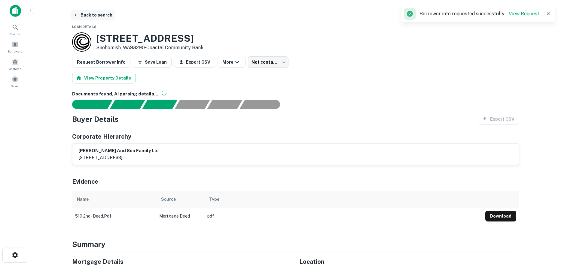
click at [94, 13] on button "Back to search" at bounding box center [93, 15] width 44 height 11
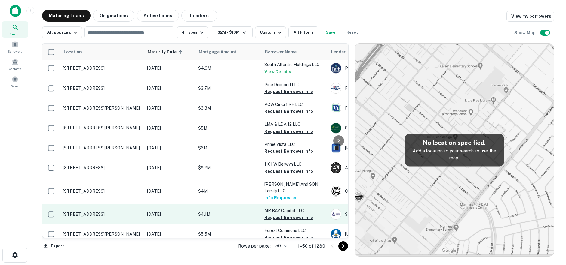
click at [148, 205] on td "[DATE]" at bounding box center [169, 215] width 51 height 20
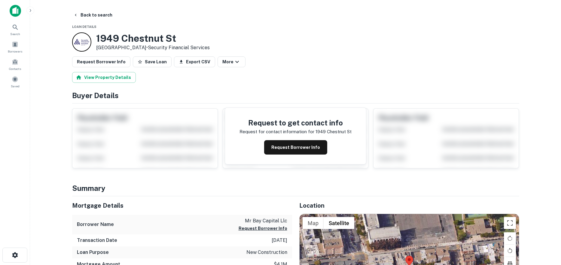
drag, startPoint x: 98, startPoint y: 38, endPoint x: 151, endPoint y: 47, distance: 54.0
click at [151, 47] on div "1949 Chestnut St San Francisco, CA94123 • Security Financial Services" at bounding box center [153, 42] width 114 height 19
copy div "[STREET_ADDRESS]"
click at [286, 154] on button "Request Borrower Info" at bounding box center [295, 147] width 63 height 14
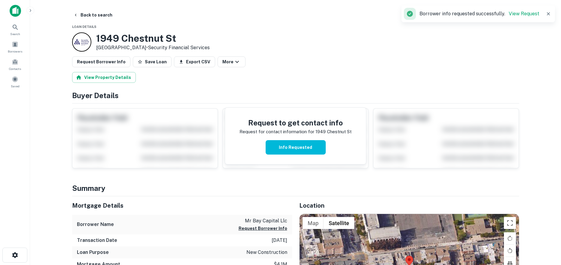
click at [158, 34] on h3 "1949 Chestnut St" at bounding box center [153, 38] width 114 height 11
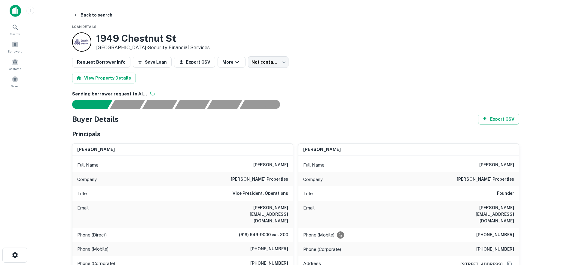
drag, startPoint x: 105, startPoint y: 15, endPoint x: 109, endPoint y: 6, distance: 9.9
click at [105, 15] on button "Back to search" at bounding box center [93, 15] width 44 height 11
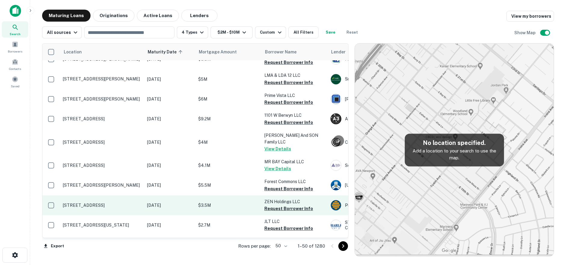
scroll to position [781, 0]
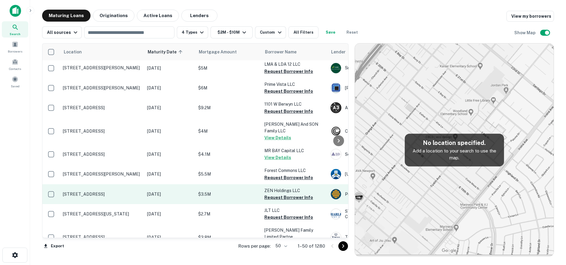
click at [119, 192] on p "[STREET_ADDRESS]" at bounding box center [102, 194] width 78 height 5
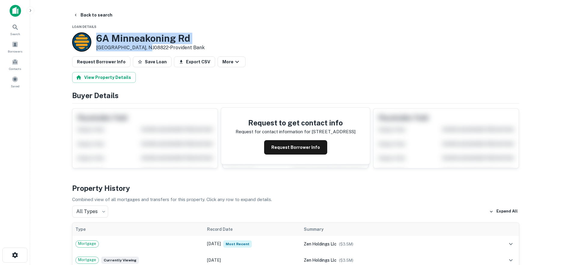
drag, startPoint x: 98, startPoint y: 38, endPoint x: 145, endPoint y: 48, distance: 48.6
click at [145, 48] on div "[STREET_ADDRESS] • Provident Bank" at bounding box center [150, 42] width 108 height 19
copy div "[STREET_ADDRESS]"
click at [104, 18] on button "Back to search" at bounding box center [93, 15] width 44 height 11
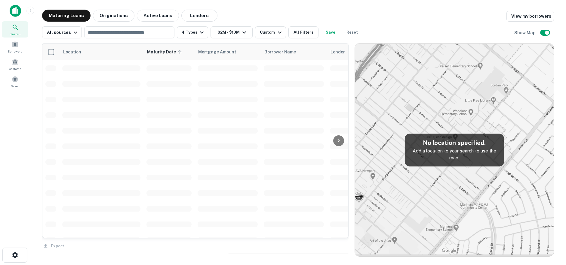
scroll to position [781, 0]
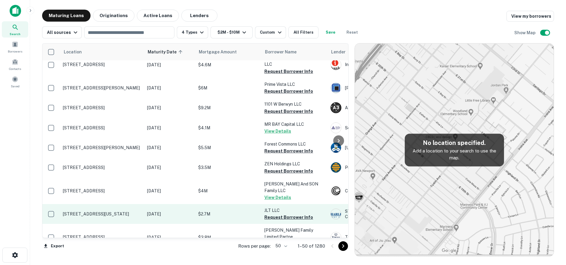
click at [93, 212] on p "[STREET_ADDRESS][US_STATE]" at bounding box center [102, 214] width 78 height 5
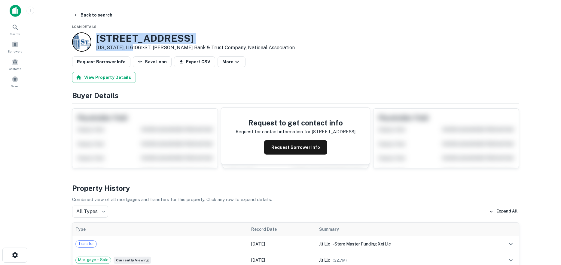
drag, startPoint x: 94, startPoint y: 35, endPoint x: 131, endPoint y: 47, distance: 39.1
click at [131, 47] on div "[STREET_ADDRESS][US_STATE] • ST. [PERSON_NAME] Bank & Trust Company, National A…" at bounding box center [183, 41] width 223 height 19
click at [100, 41] on h3 "[STREET_ADDRESS]" at bounding box center [195, 38] width 199 height 11
drag, startPoint x: 103, startPoint y: 39, endPoint x: 132, endPoint y: 48, distance: 30.0
click at [132, 48] on div "[STREET_ADDRESS][US_STATE] • ST. [PERSON_NAME] Bank & Trust Company, National A…" at bounding box center [195, 42] width 199 height 19
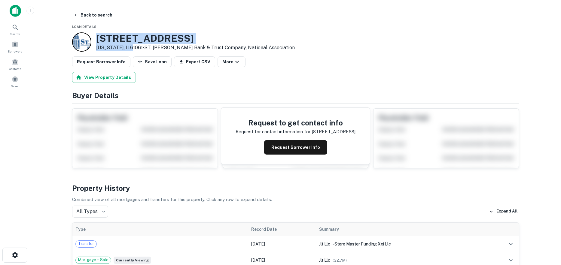
copy div "[STREET_ADDRESS][US_STATE]"
click at [91, 11] on button "Back to search" at bounding box center [93, 15] width 44 height 11
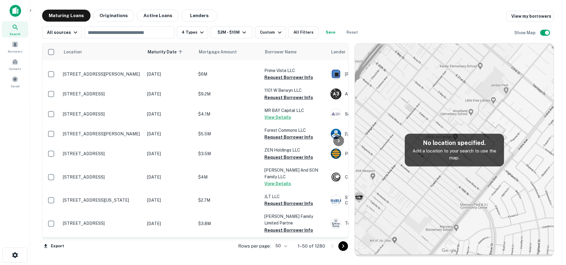
scroll to position [811, 0]
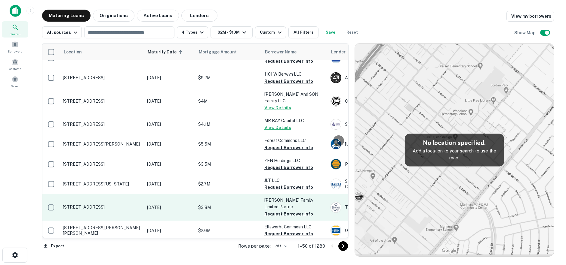
click at [139, 194] on td "[STREET_ADDRESS]" at bounding box center [102, 207] width 84 height 26
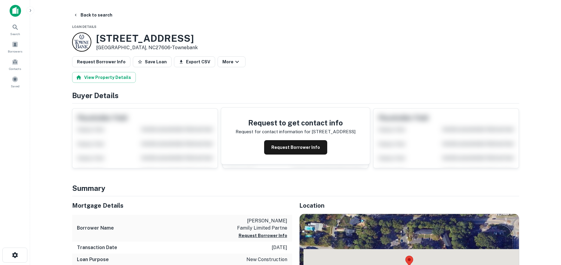
click at [102, 40] on h3 "[STREET_ADDRESS]" at bounding box center [147, 38] width 102 height 11
drag, startPoint x: 96, startPoint y: 38, endPoint x: 138, endPoint y: 48, distance: 44.0
click at [138, 48] on div "[STREET_ADDRESS] • [GEOGRAPHIC_DATA]" at bounding box center [135, 41] width 126 height 19
copy div "[STREET_ADDRESS]"
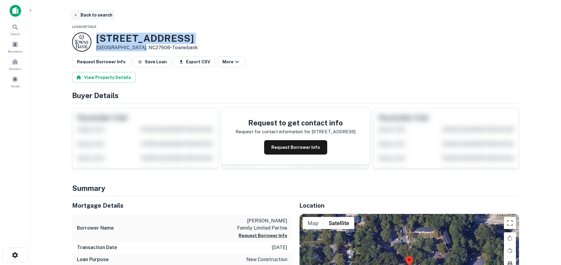
click at [90, 12] on button "Back to search" at bounding box center [93, 15] width 44 height 11
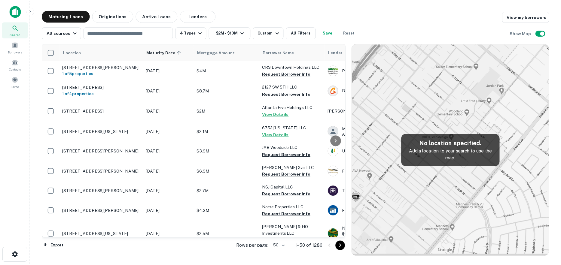
scroll to position [811, 0]
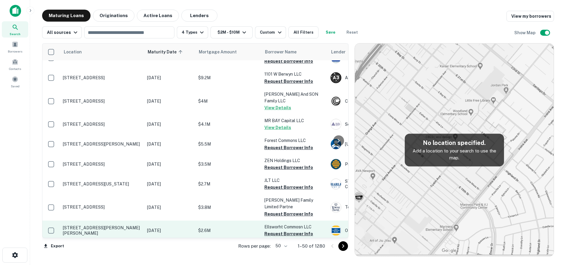
click at [115, 221] on td "[STREET_ADDRESS][PERSON_NAME][PERSON_NAME]" at bounding box center [102, 231] width 84 height 20
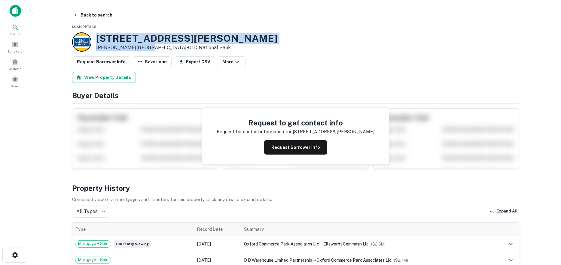
drag, startPoint x: 97, startPoint y: 37, endPoint x: 142, endPoint y: 49, distance: 46.8
click at [142, 49] on div "[STREET_ADDRESS][PERSON_NAME][PERSON_NAME] • OLD National Bank" at bounding box center [186, 42] width 181 height 19
drag, startPoint x: 96, startPoint y: 38, endPoint x: 142, endPoint y: 48, distance: 47.5
click at [142, 48] on div "[STREET_ADDRESS][PERSON_NAME][PERSON_NAME] • OLD National Bank" at bounding box center [186, 42] width 181 height 19
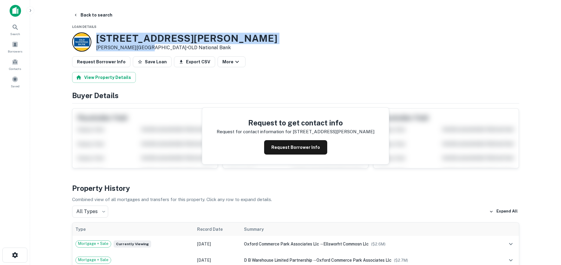
copy div "[STREET_ADDRESS][PERSON_NAME][PERSON_NAME]"
click at [284, 154] on button "Request Borrower Info" at bounding box center [295, 147] width 63 height 14
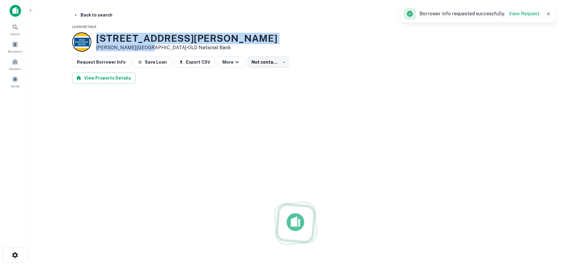
click at [144, 38] on h3 "[STREET_ADDRESS][PERSON_NAME]" at bounding box center [186, 38] width 181 height 11
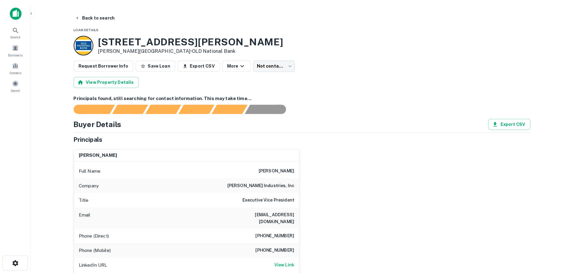
scroll to position [30, 0]
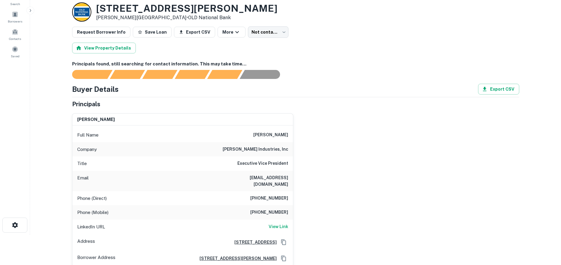
click at [262, 147] on h6 "[PERSON_NAME] industries, inc" at bounding box center [256, 149] width 66 height 7
copy h6 "[PERSON_NAME] industries, inc"
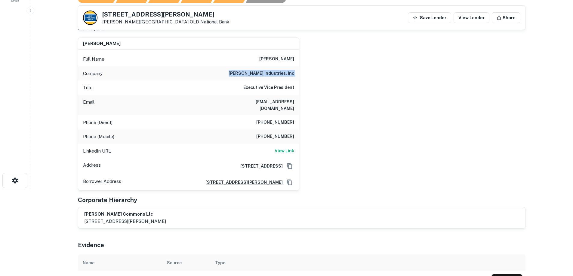
scroll to position [60, 0]
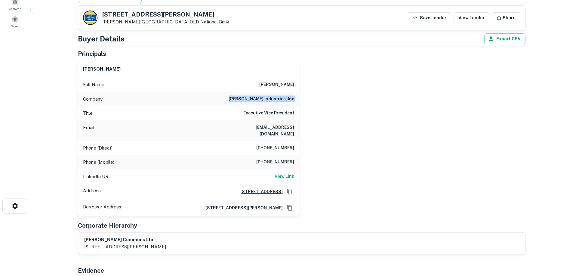
click at [279, 93] on div "Company [PERSON_NAME] industries, inc" at bounding box center [188, 99] width 221 height 14
click at [279, 87] on h6 "[PERSON_NAME]" at bounding box center [276, 84] width 35 height 7
click at [280, 93] on div "Company [PERSON_NAME] industries, inc" at bounding box center [188, 99] width 221 height 14
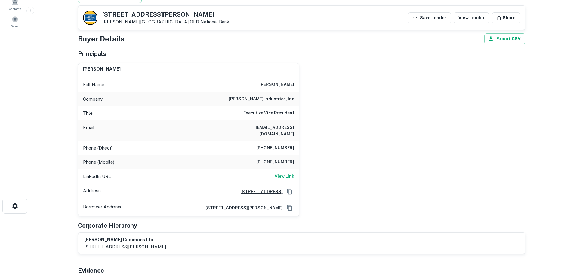
click at [243, 242] on div "[PERSON_NAME] commons llc [STREET_ADDRESS][PERSON_NAME]" at bounding box center [301, 244] width 435 height 14
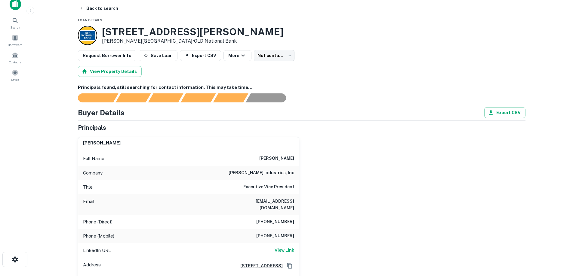
scroll to position [0, 0]
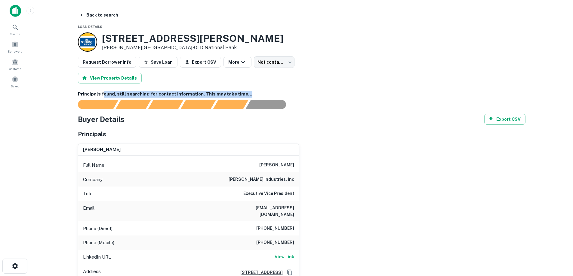
drag, startPoint x: 243, startPoint y: 95, endPoint x: 90, endPoint y: 93, distance: 153.9
click at [100, 95] on h6 "Principals found, still searching for contact information. This may take time..." at bounding box center [301, 94] width 447 height 7
click at [90, 93] on h6 "Principals found, still searching for contact information. This may take time..." at bounding box center [301, 94] width 447 height 7
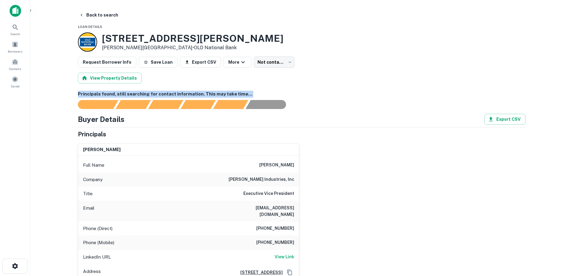
click at [174, 92] on h6 "Principals found, still searching for contact information. This may take time..." at bounding box center [301, 94] width 447 height 7
click at [274, 165] on h6 "[PERSON_NAME]" at bounding box center [276, 165] width 35 height 7
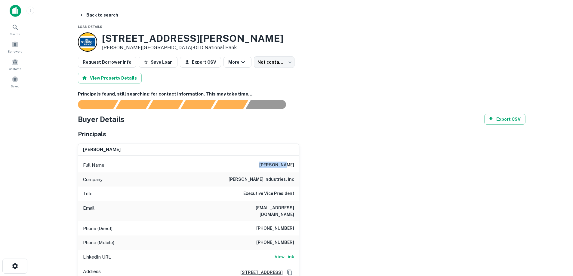
click at [274, 165] on h6 "[PERSON_NAME]" at bounding box center [276, 165] width 35 height 7
click at [289, 166] on h6 "[PERSON_NAME]" at bounding box center [276, 165] width 35 height 7
click at [275, 166] on h6 "[PERSON_NAME]" at bounding box center [276, 165] width 35 height 7
copy h6 "[PERSON_NAME]"
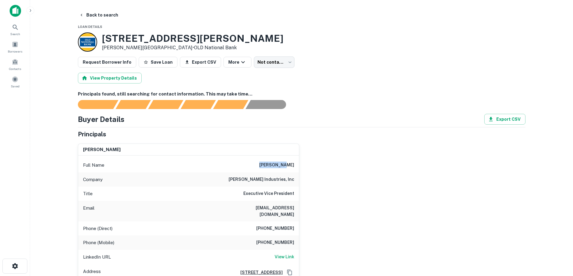
click at [262, 164] on h6 "[PERSON_NAME]" at bounding box center [276, 165] width 35 height 7
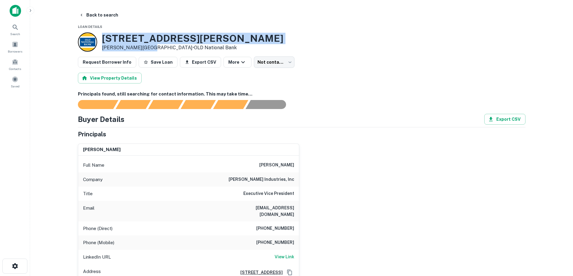
drag, startPoint x: 103, startPoint y: 39, endPoint x: 145, endPoint y: 46, distance: 42.3
click at [145, 46] on div "[STREET_ADDRESS][PERSON_NAME][PERSON_NAME] • OLD National Bank" at bounding box center [192, 42] width 181 height 19
copy div "[STREET_ADDRESS][PERSON_NAME][PERSON_NAME]"
